Goal: Find specific page/section: Find specific page/section

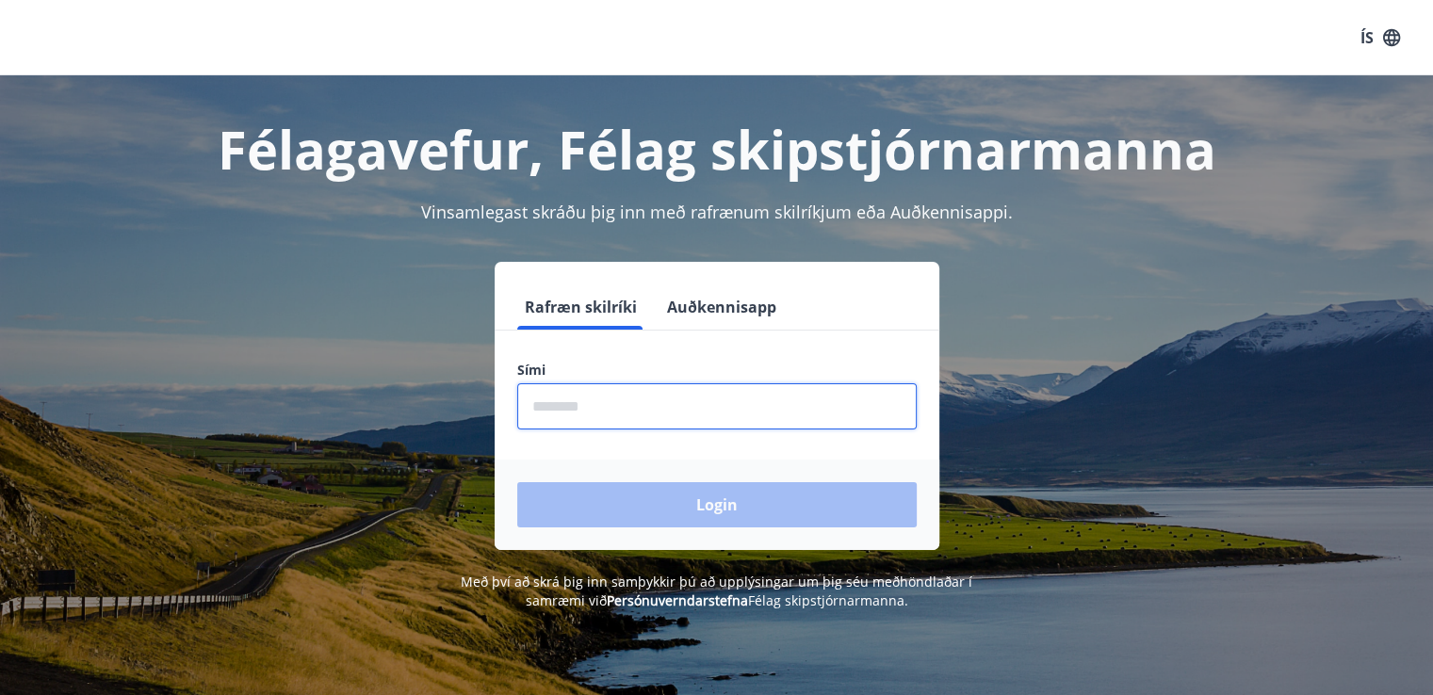
click at [732, 400] on input "phone" at bounding box center [717, 406] width 400 height 46
type input "********"
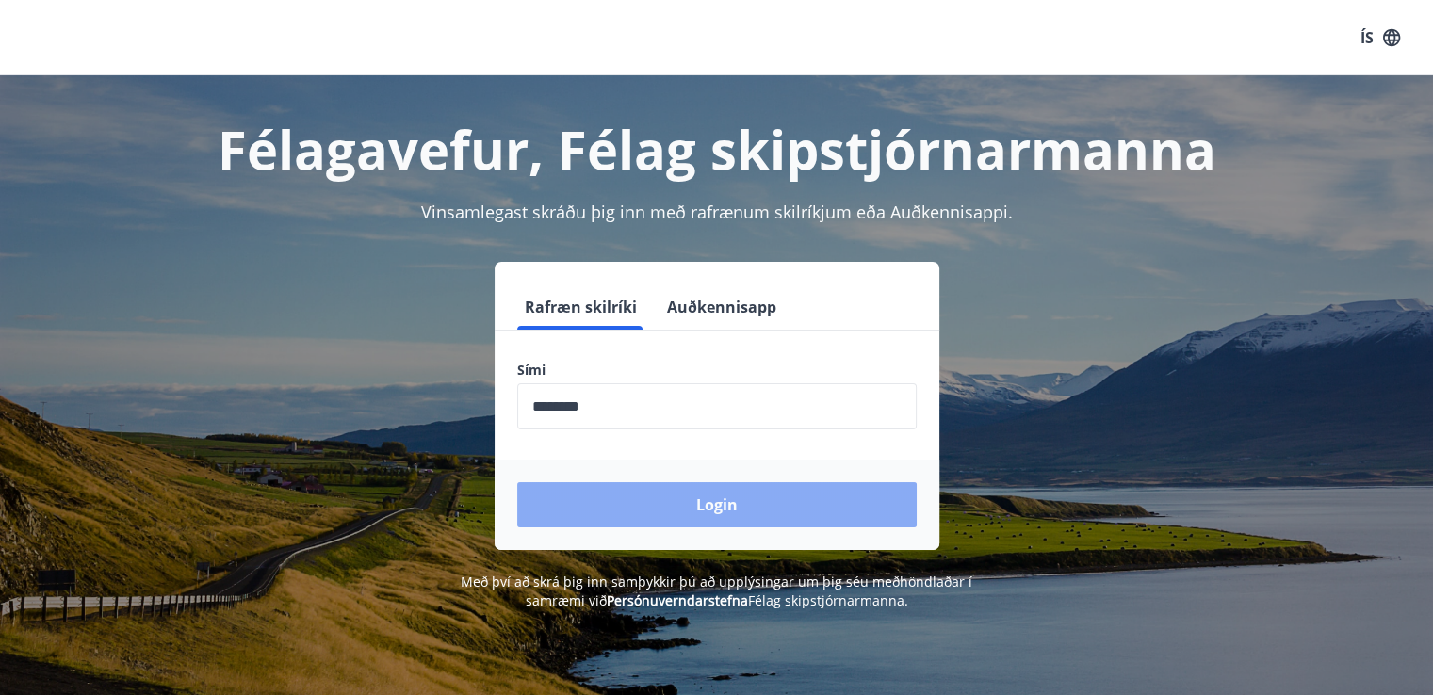
click at [761, 501] on button "Login" at bounding box center [717, 504] width 400 height 45
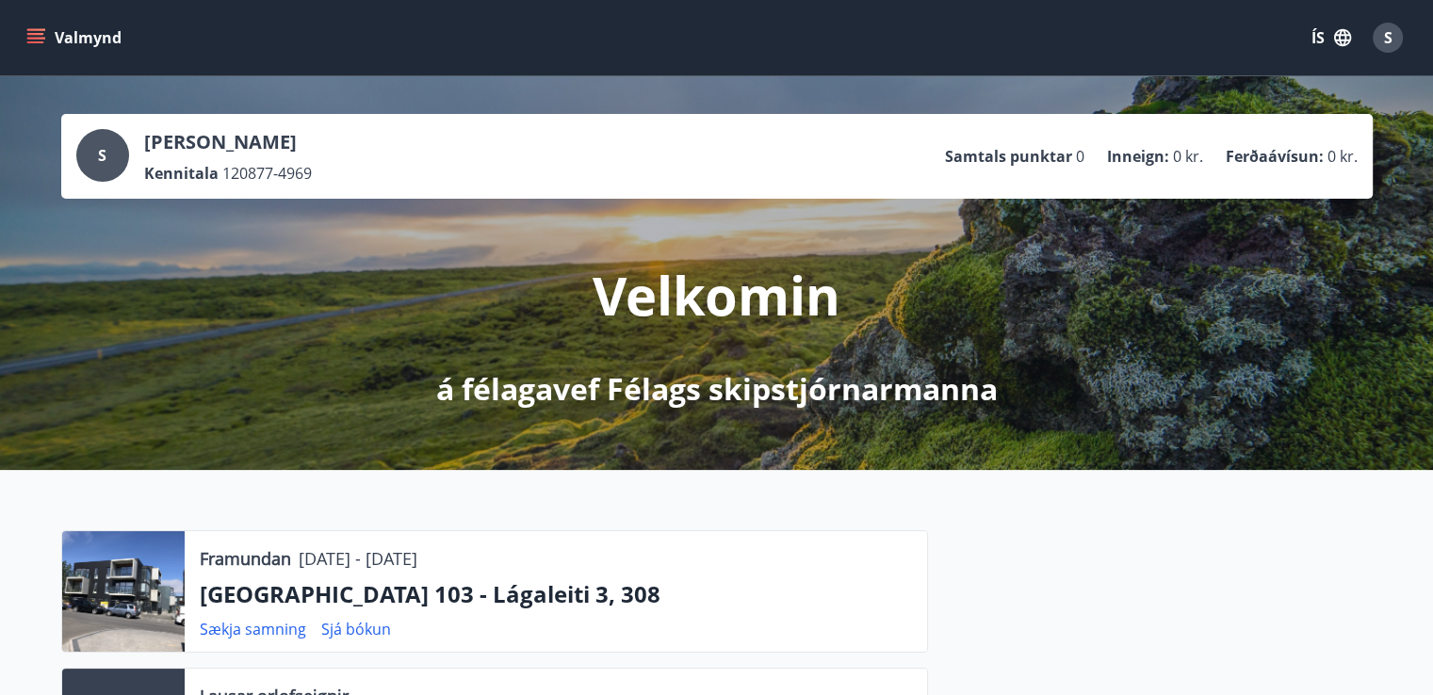
click at [31, 37] on icon "menu" at bounding box center [35, 37] width 19 height 19
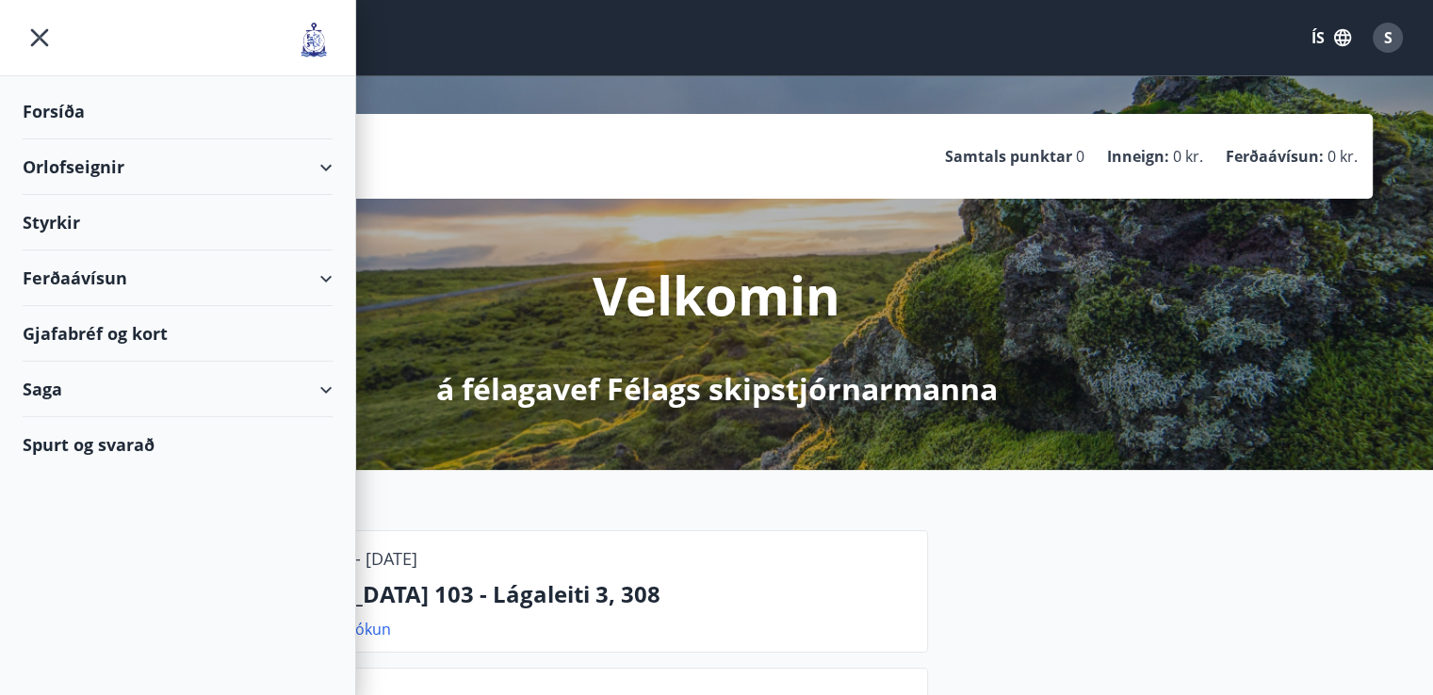
click at [315, 280] on div "Ferðaávísun" at bounding box center [178, 279] width 310 height 56
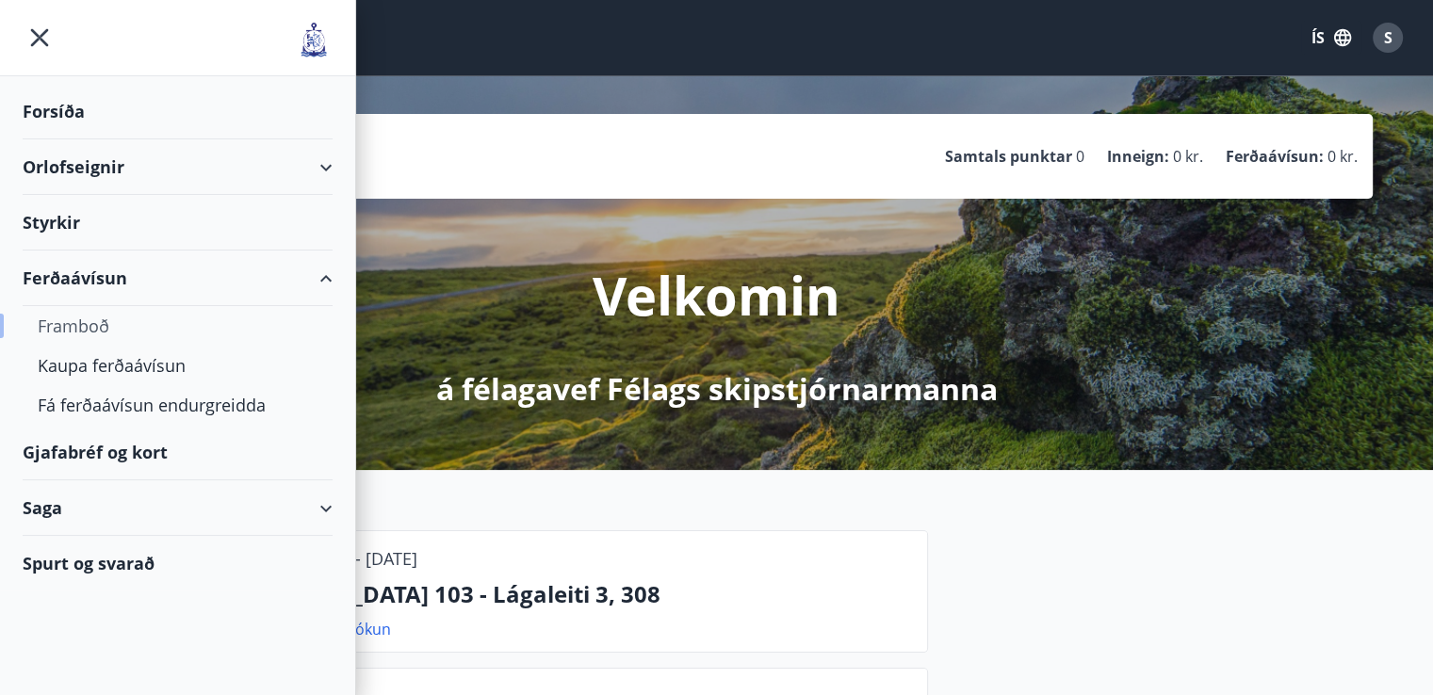
click at [100, 321] on div "Framboð" at bounding box center [178, 326] width 280 height 40
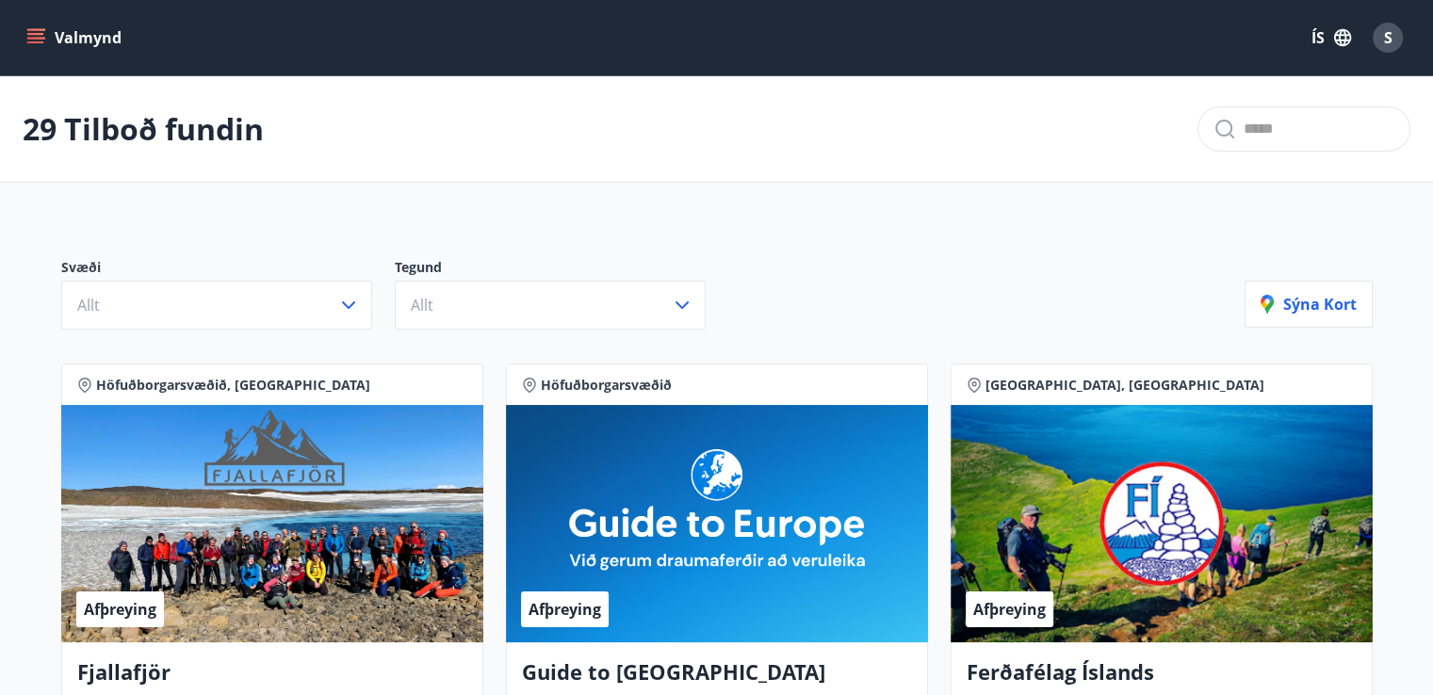
click at [34, 35] on icon "menu" at bounding box center [35, 37] width 19 height 19
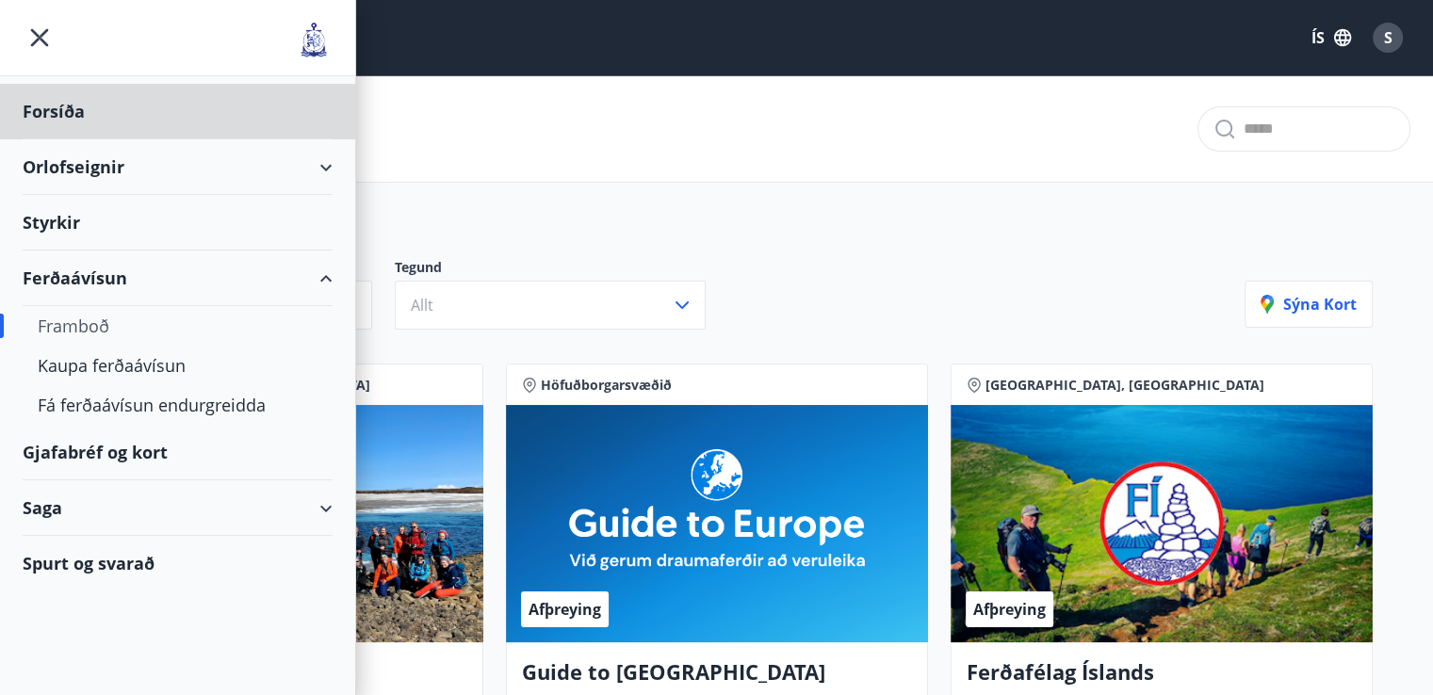
click at [63, 139] on div "Styrkir" at bounding box center [178, 112] width 310 height 56
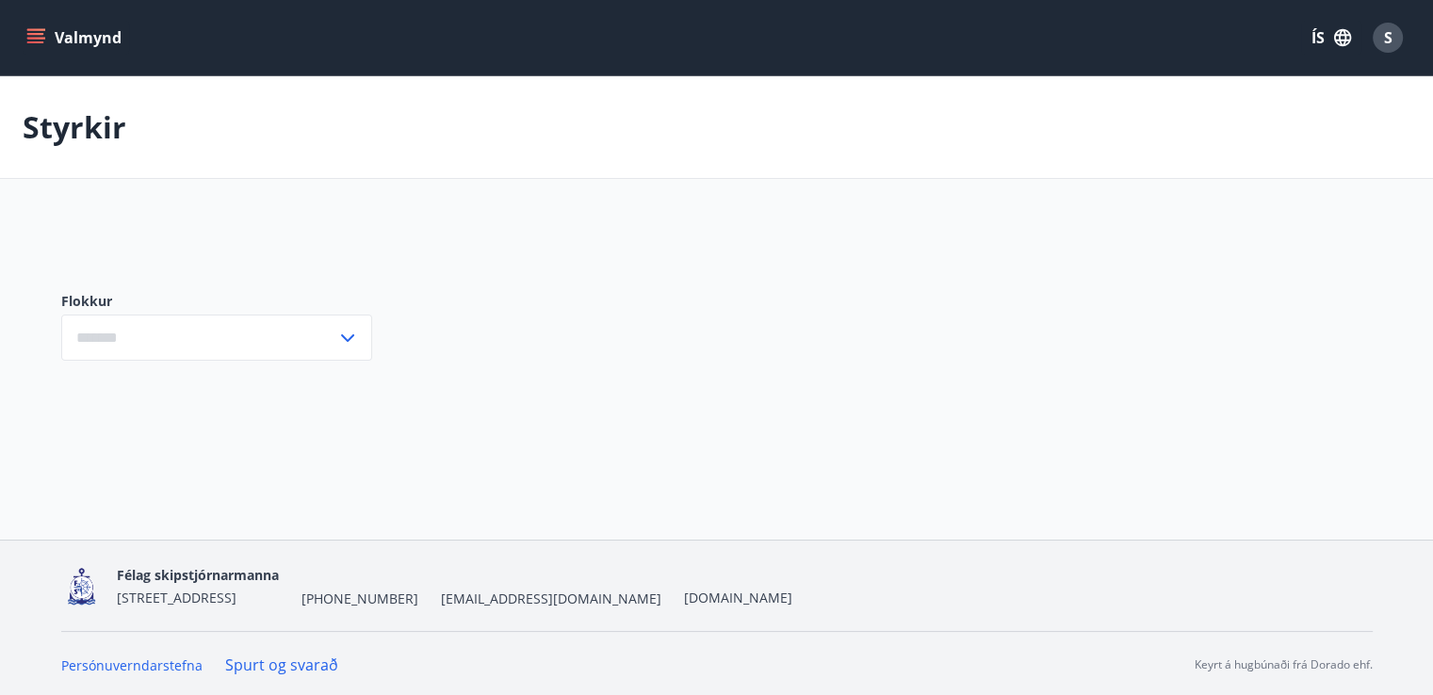
type input "***"
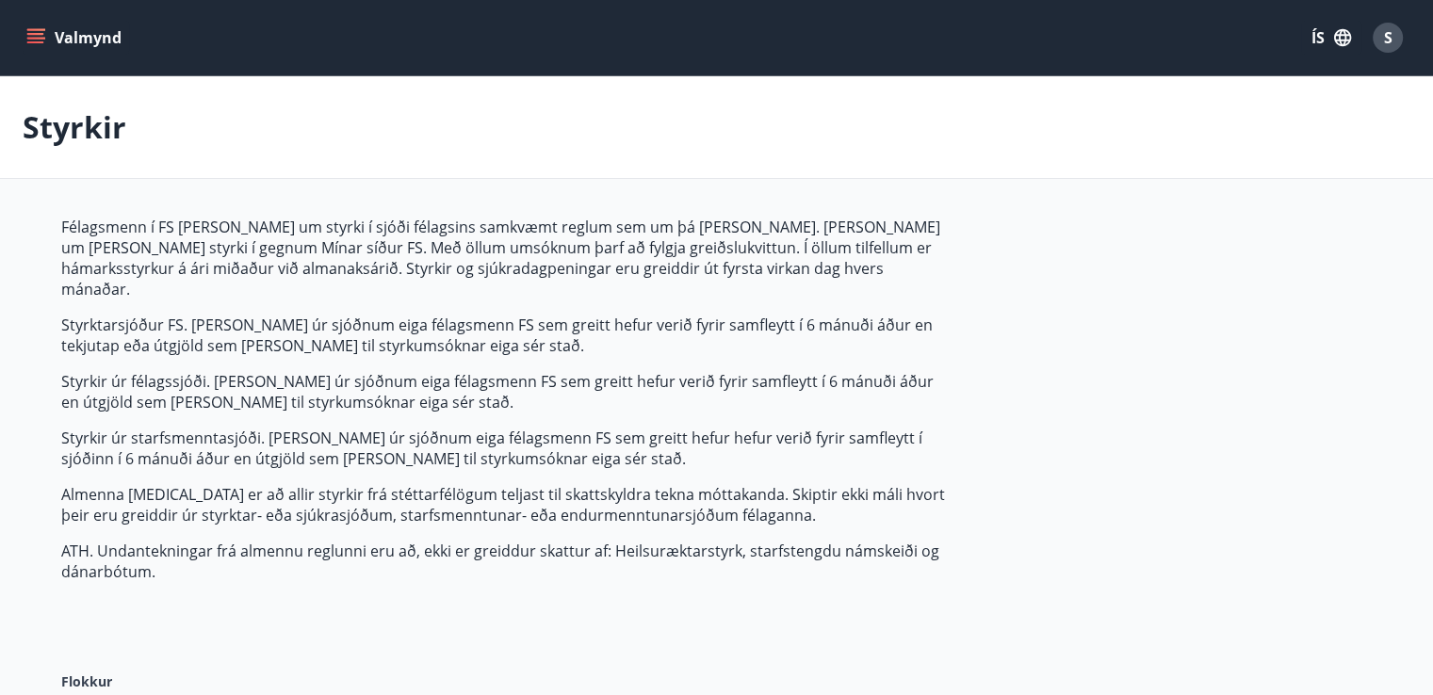
click at [38, 32] on icon "menu" at bounding box center [35, 37] width 19 height 19
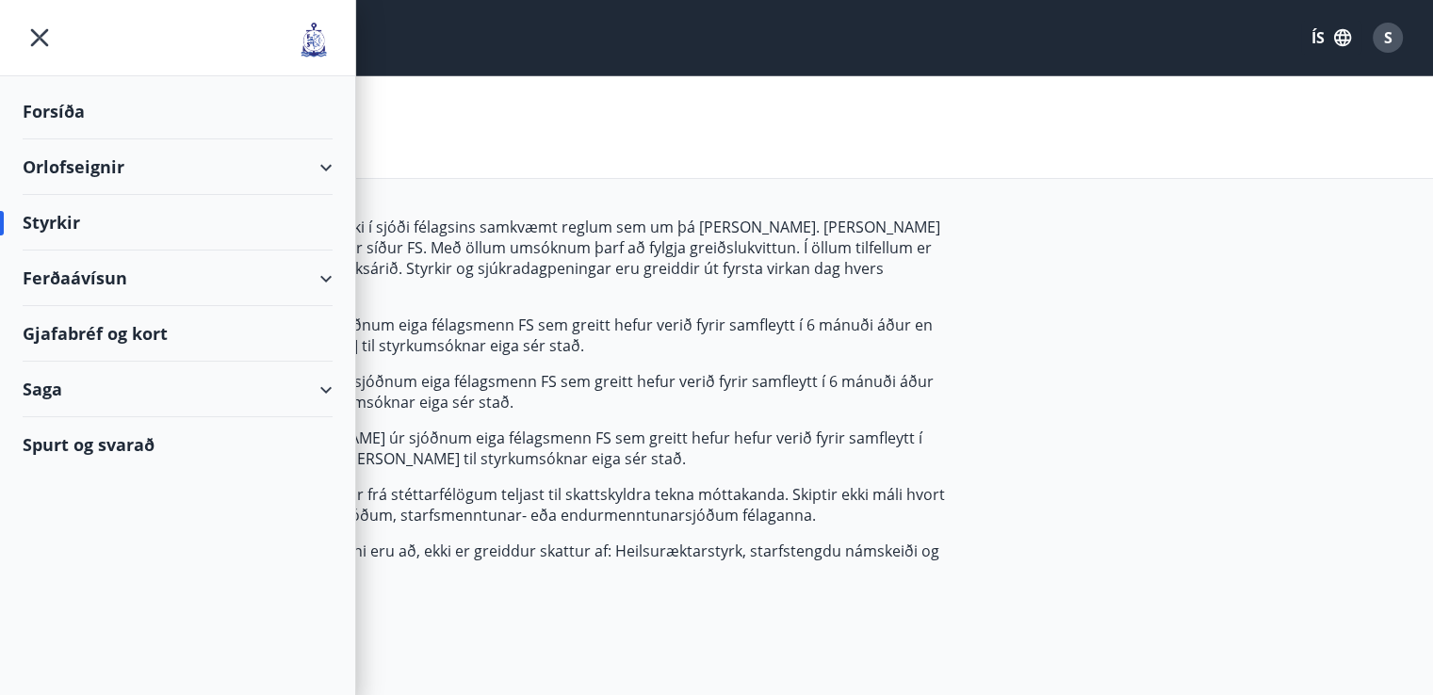
click at [55, 171] on div "Orlofseignir" at bounding box center [178, 167] width 310 height 56
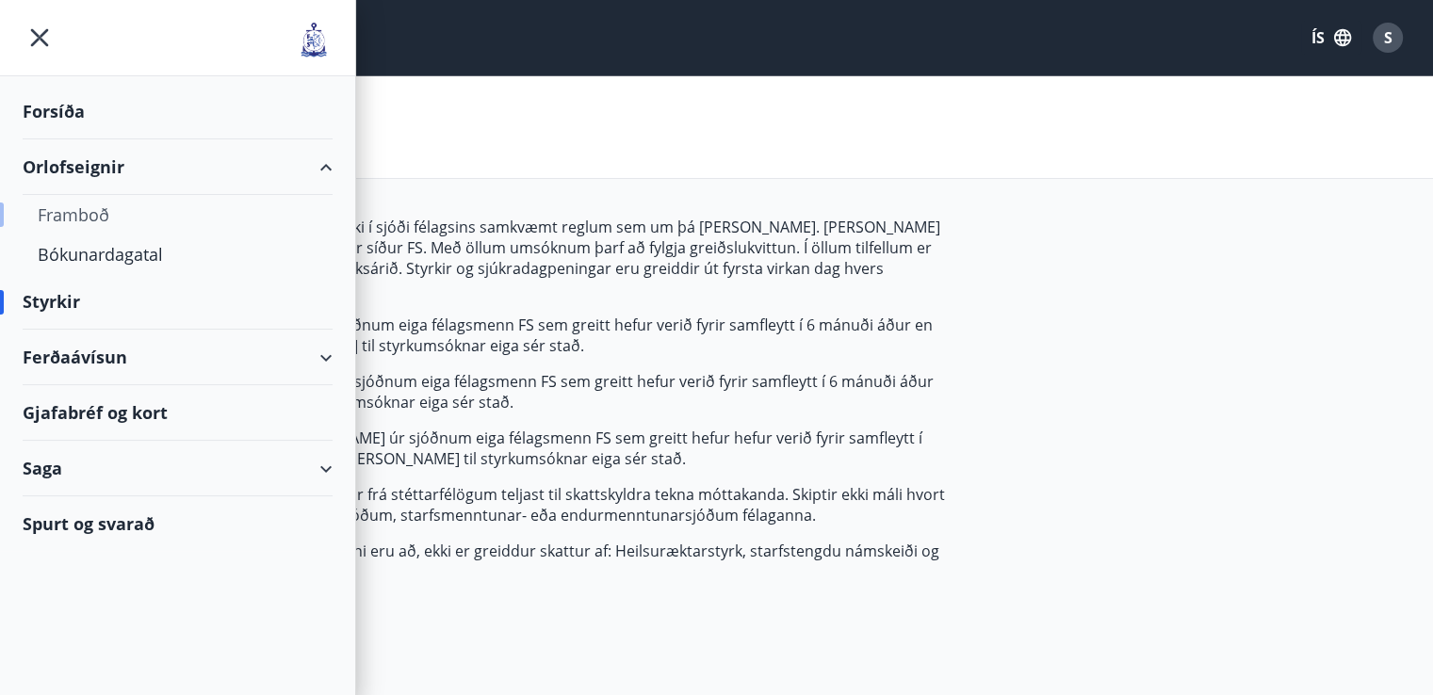
click at [85, 208] on div "Framboð" at bounding box center [178, 215] width 280 height 40
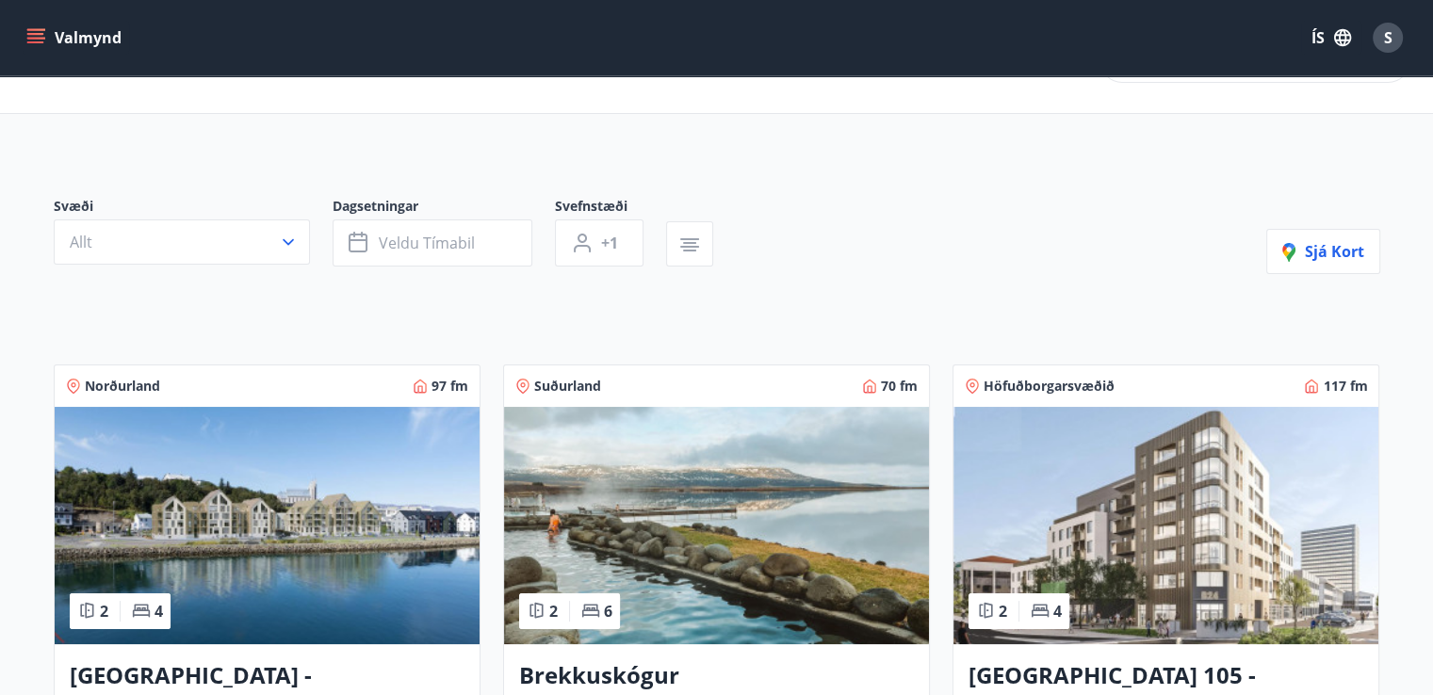
scroll to position [50, 0]
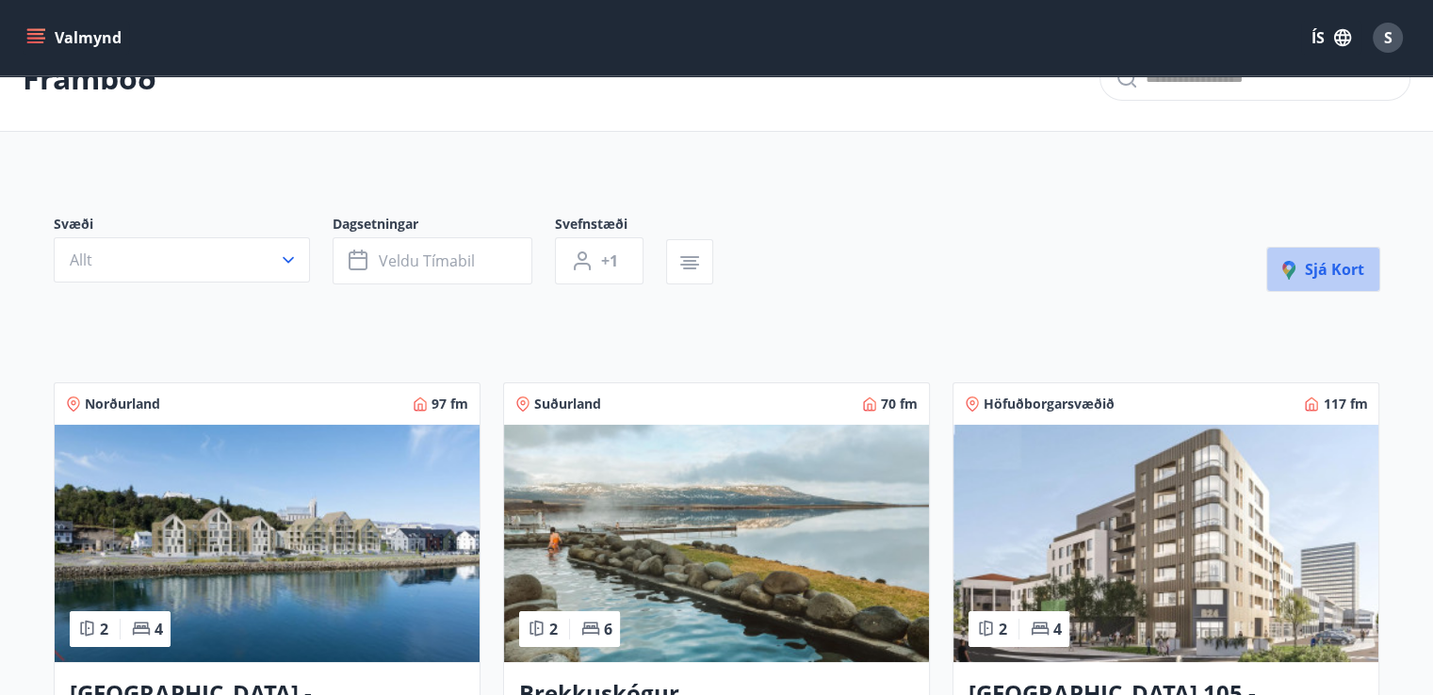
click at [1307, 271] on span "Sjá kort" at bounding box center [1323, 269] width 82 height 21
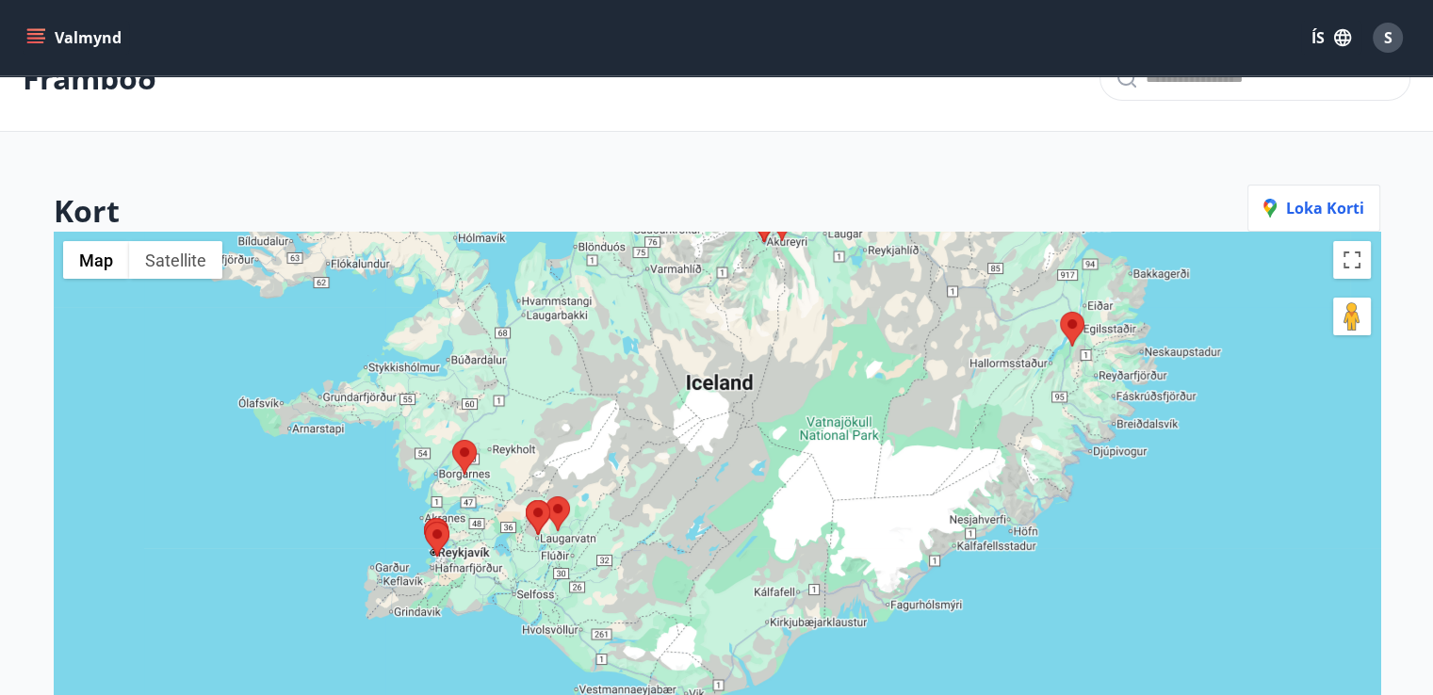
drag, startPoint x: 701, startPoint y: 512, endPoint x: 738, endPoint y: 336, distance: 179.1
click at [738, 336] on div at bounding box center [717, 579] width 1327 height 695
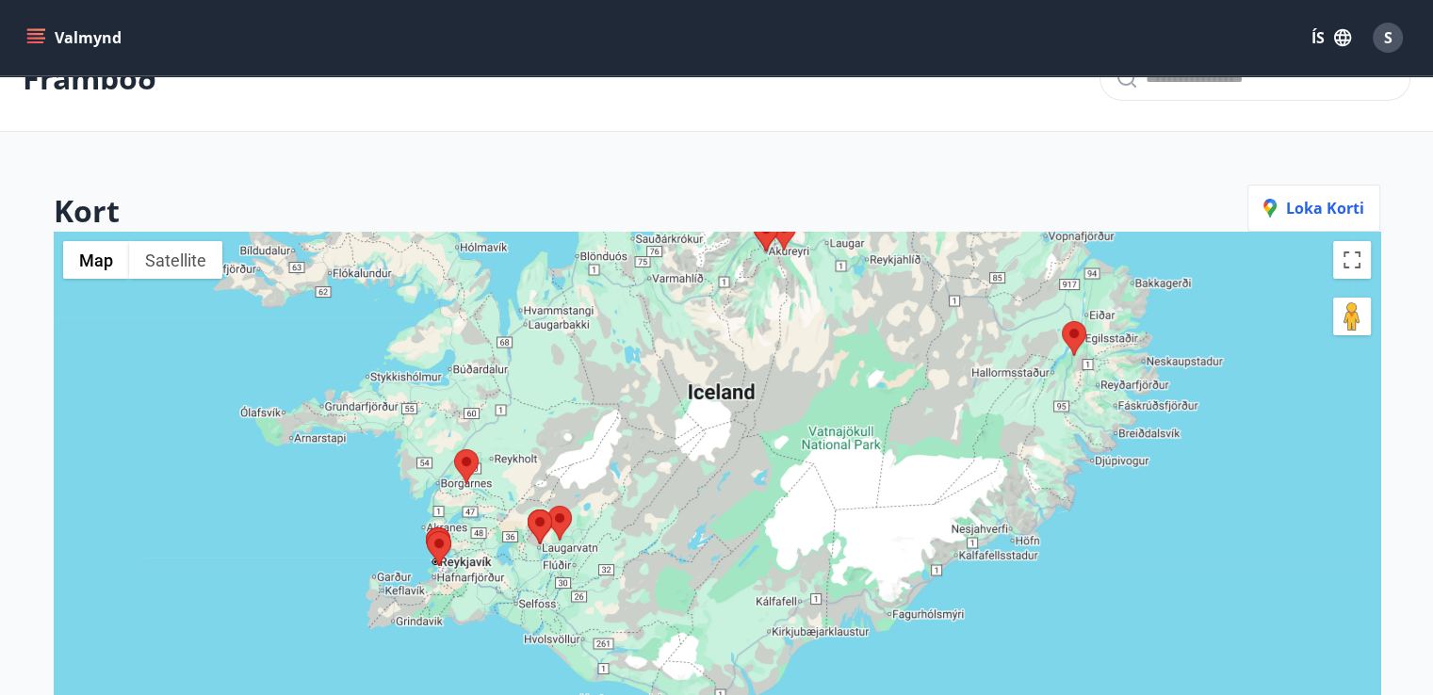
click at [454, 449] on area at bounding box center [454, 449] width 0 height 0
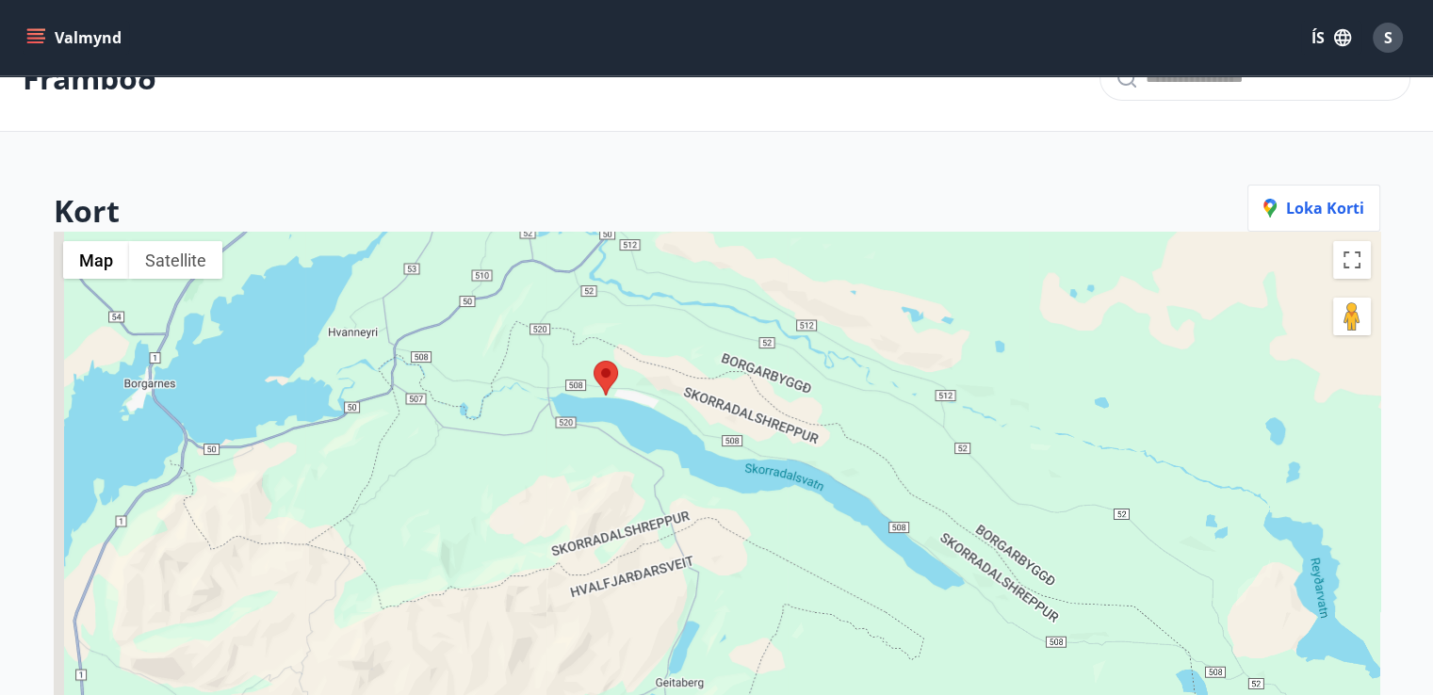
drag, startPoint x: 505, startPoint y: 603, endPoint x: 677, endPoint y: 191, distance: 446.0
click at [677, 191] on div "Kort Loka korti ← Move left → Move right ↑ Move up ↓ Move down + Zoom in - Zoom…" at bounding box center [717, 556] width 1327 height 742
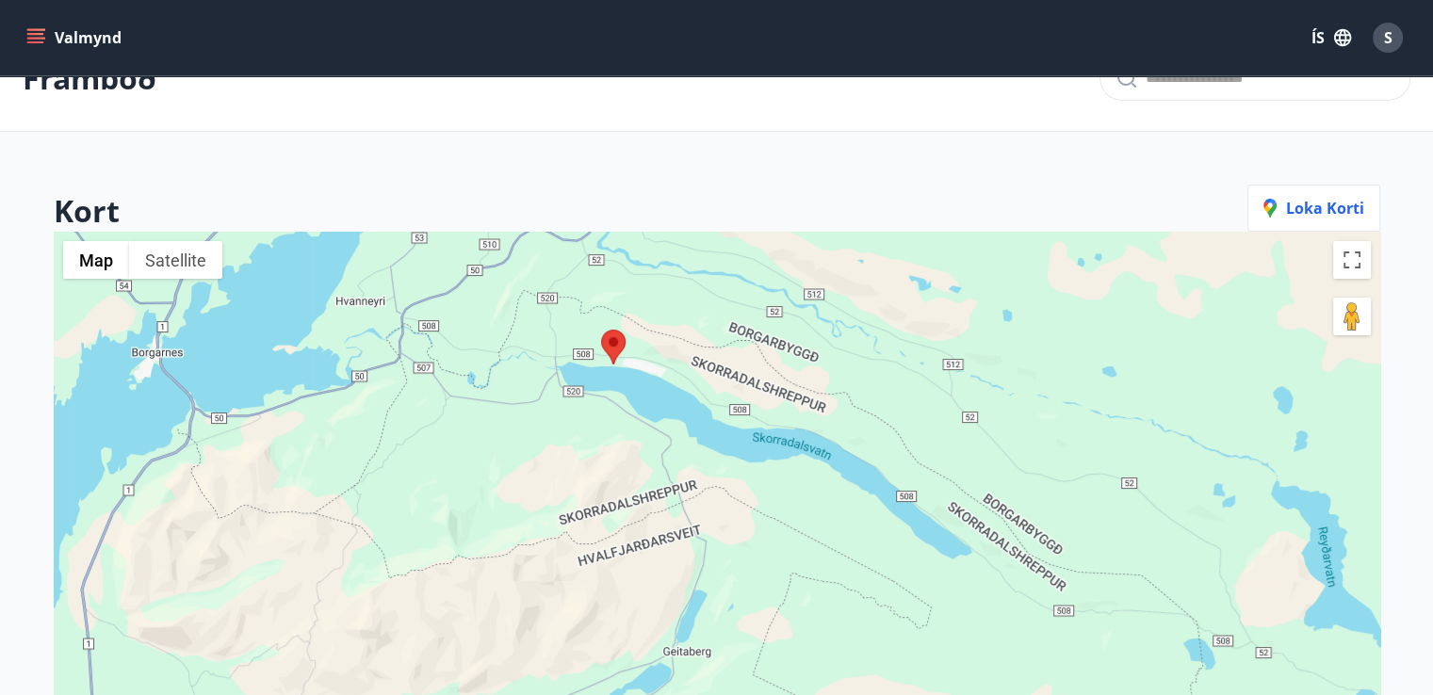
click at [601, 330] on area at bounding box center [601, 330] width 0 height 0
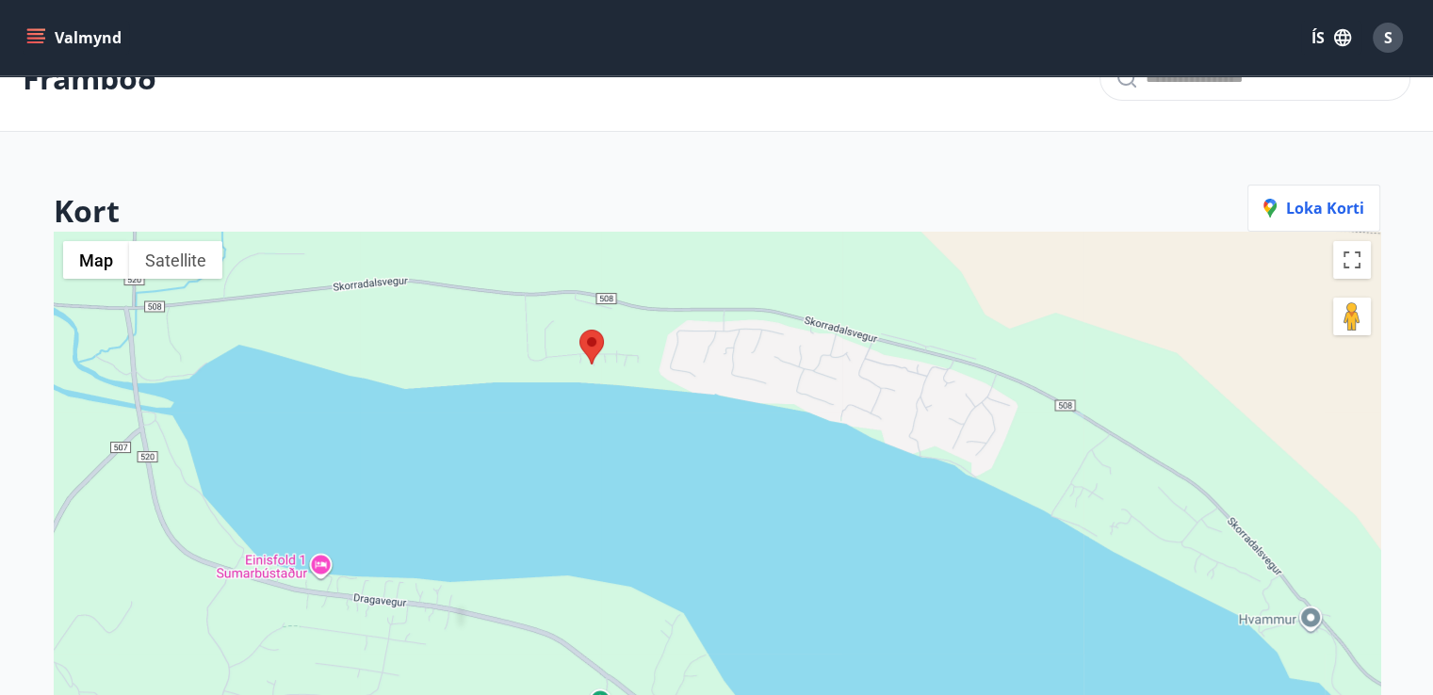
click at [579, 330] on area at bounding box center [579, 330] width 0 height 0
click at [589, 378] on div at bounding box center [717, 579] width 1327 height 695
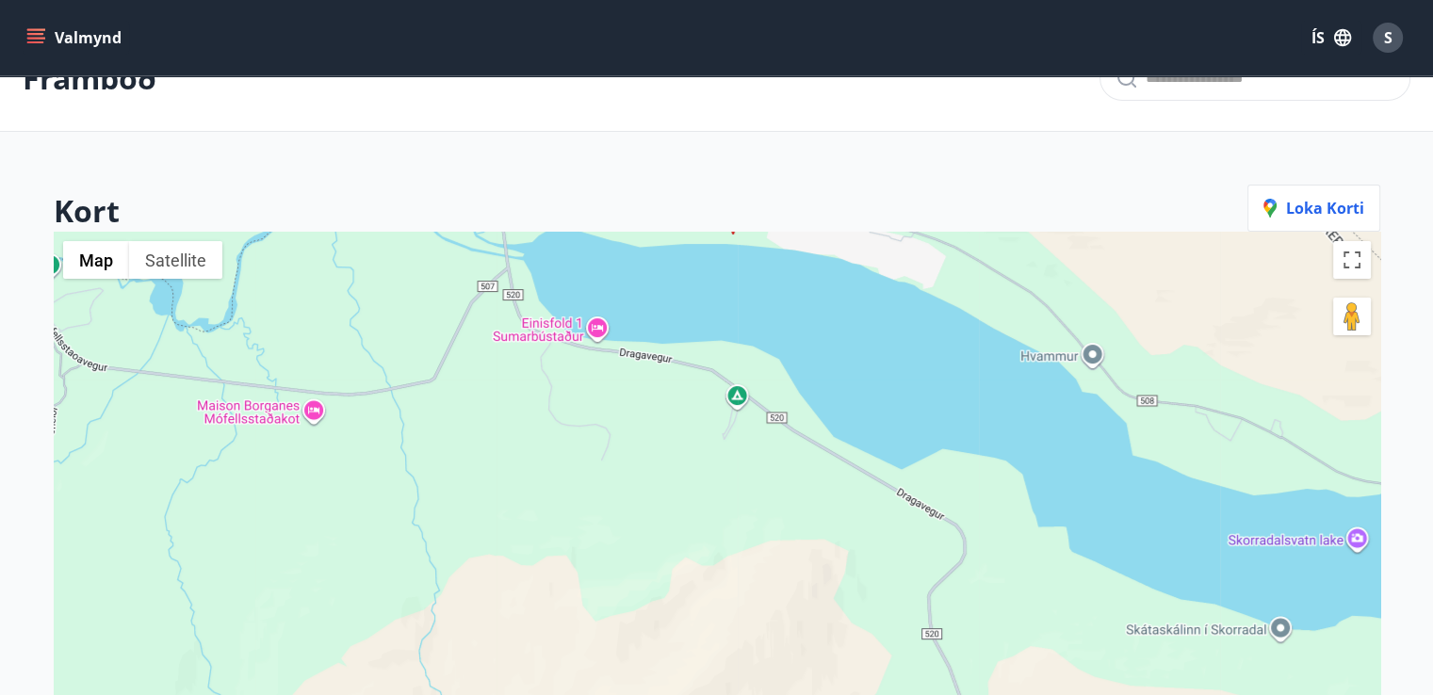
drag, startPoint x: 381, startPoint y: 514, endPoint x: 525, endPoint y: 374, distance: 200.6
click at [525, 374] on div at bounding box center [717, 579] width 1327 height 695
click at [599, 329] on div at bounding box center [717, 579] width 1327 height 695
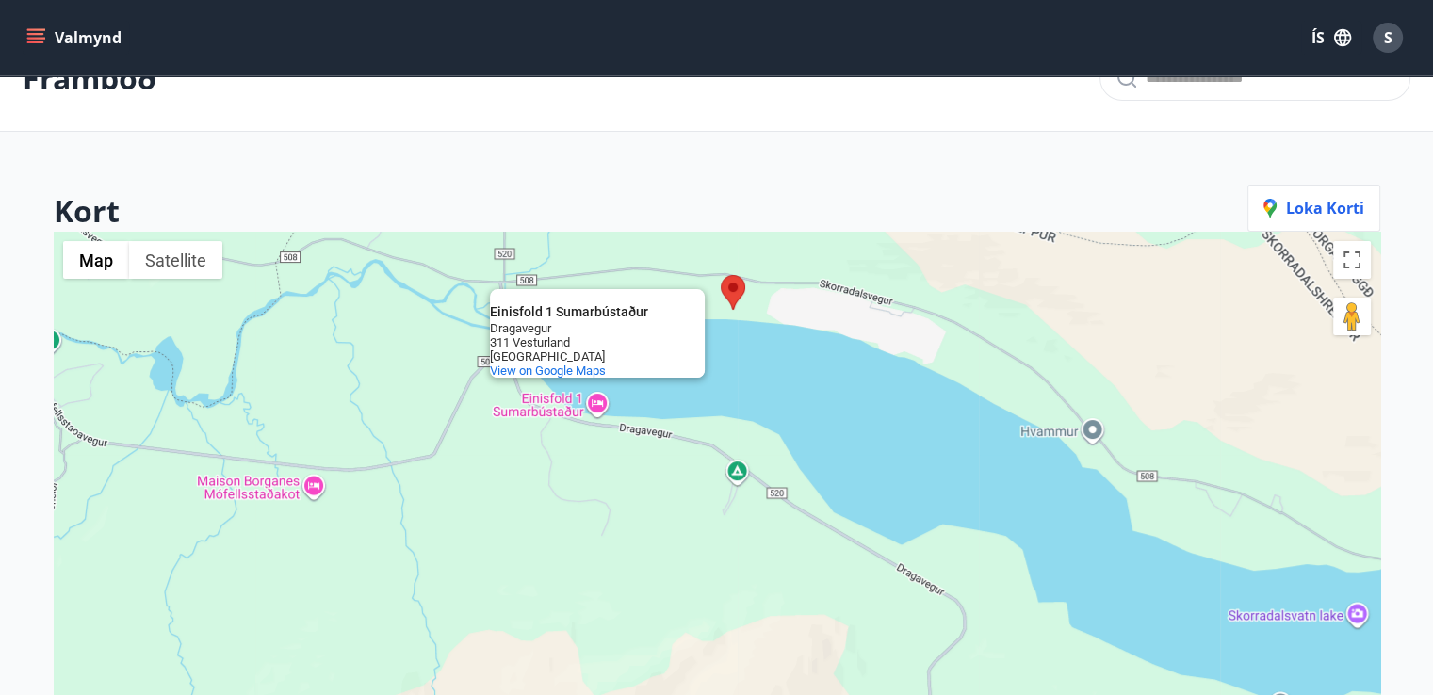
click at [563, 313] on div "Einisfold 1 Sumarbústaður" at bounding box center [575, 312] width 170 height 14
click at [535, 335] on div "311 Vesturland" at bounding box center [575, 342] width 170 height 14
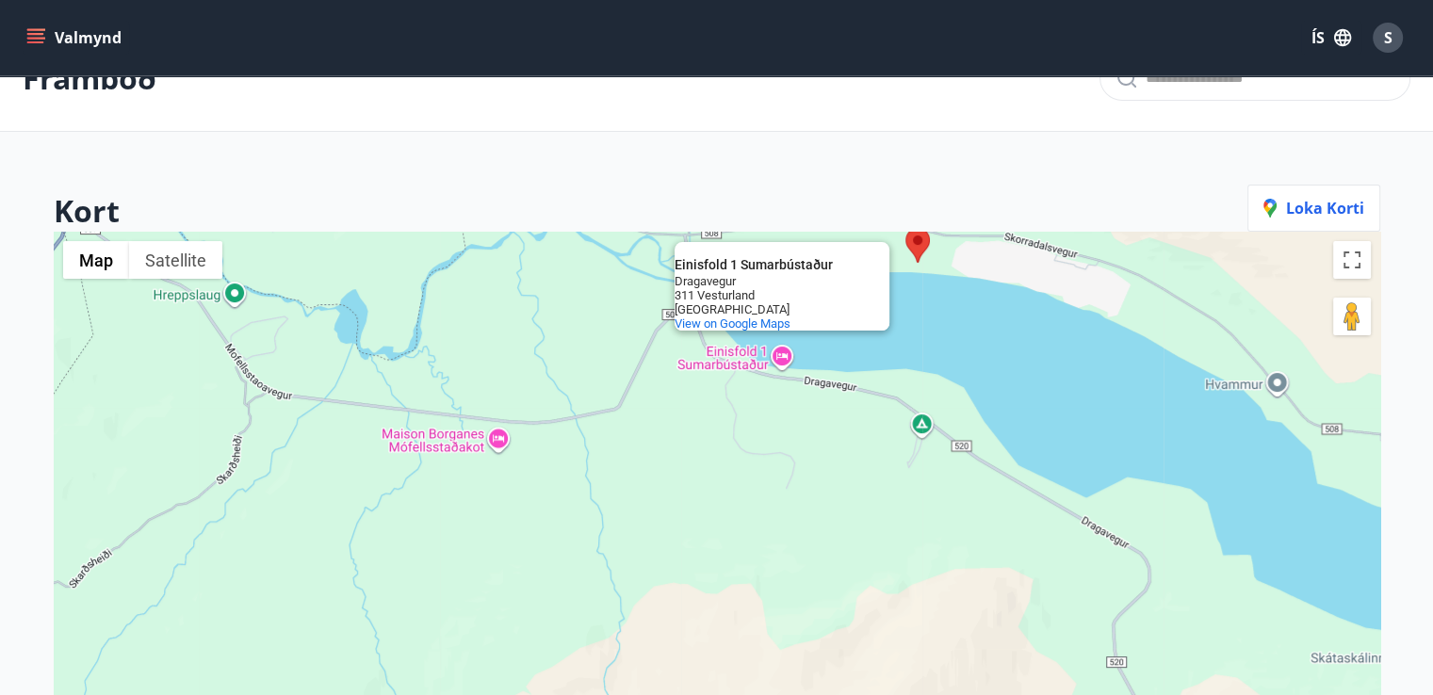
click at [505, 442] on div "Einisfold 1 Sumarbústaður Einisfold 1 Sumarbústaður Dragavegur 311 Vesturland […" at bounding box center [717, 579] width 1327 height 695
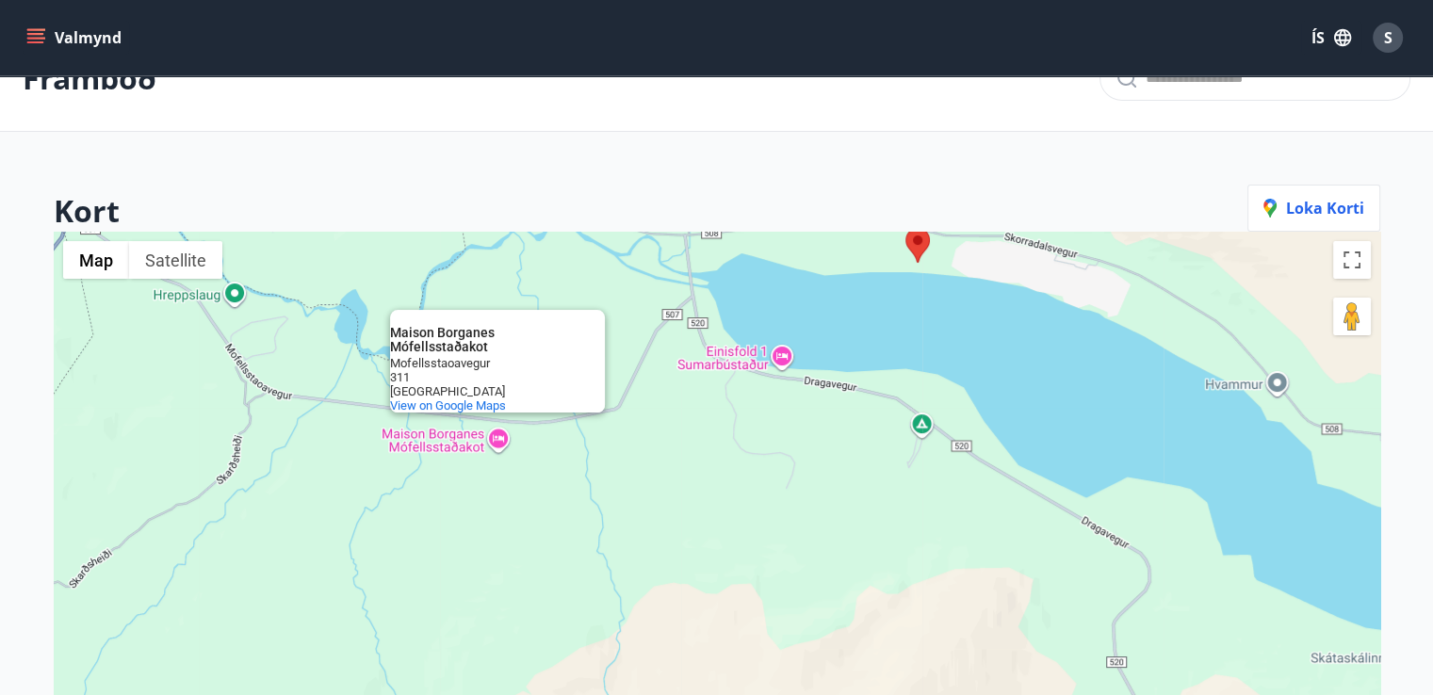
click at [505, 442] on div "Maison Borganes Mófellsstaðakot [GEOGRAPHIC_DATA] 311 Iceland View on Google Ma…" at bounding box center [717, 579] width 1327 height 695
